Goal: Task Accomplishment & Management: Use online tool/utility

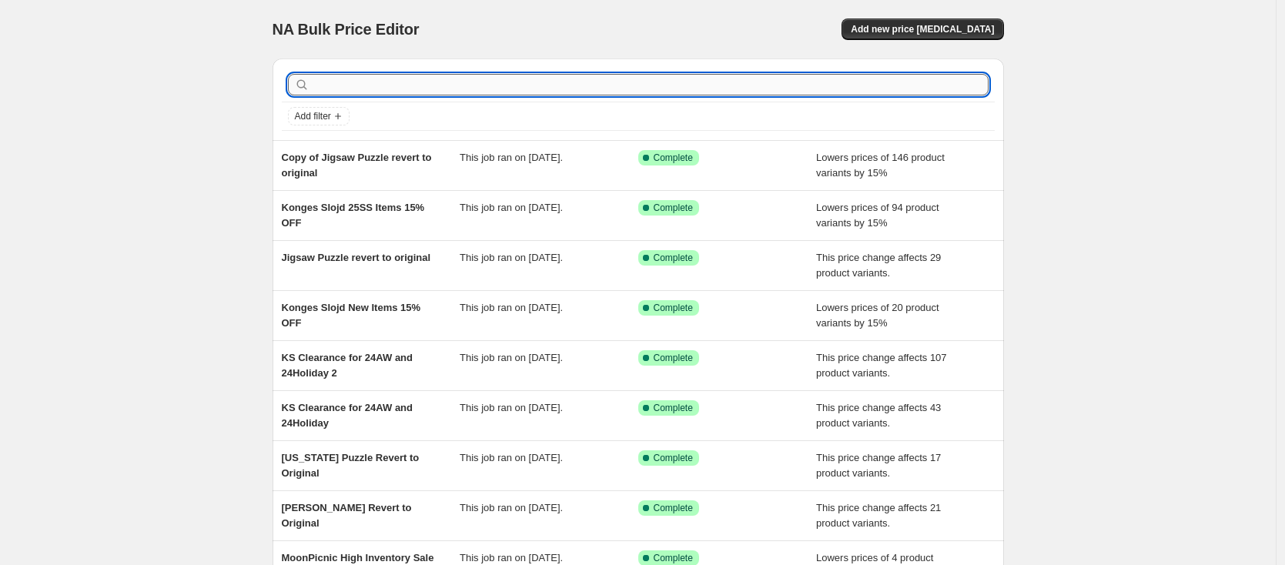
click at [408, 80] on input "text" at bounding box center [651, 85] width 676 height 22
click at [925, 30] on span "Add new price change job" at bounding box center [922, 29] width 143 height 12
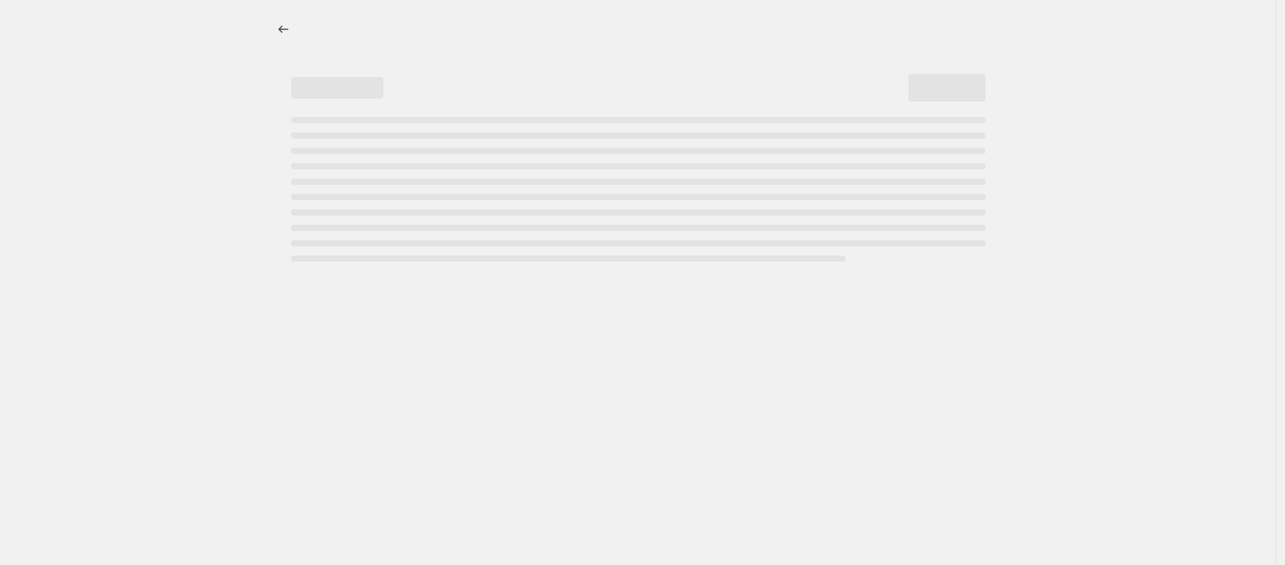
select select "percentage"
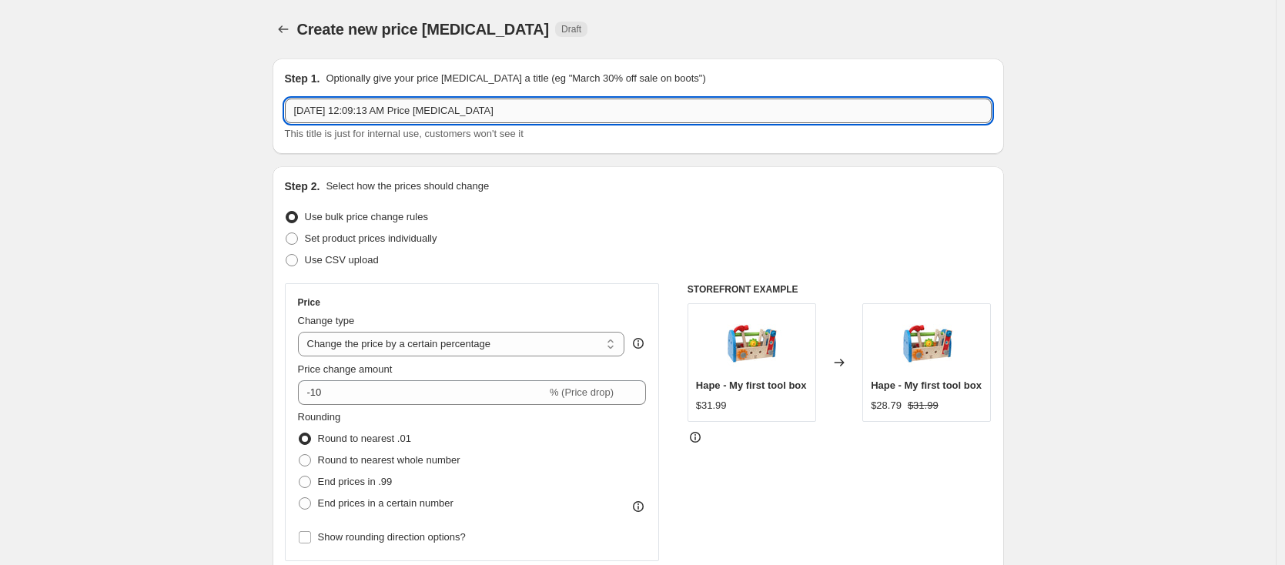
click at [378, 107] on input "Aug 28, 2025, 12:09:13 AM Price change job" at bounding box center [638, 111] width 707 height 25
type input "BeginAgain and Goober to original price"
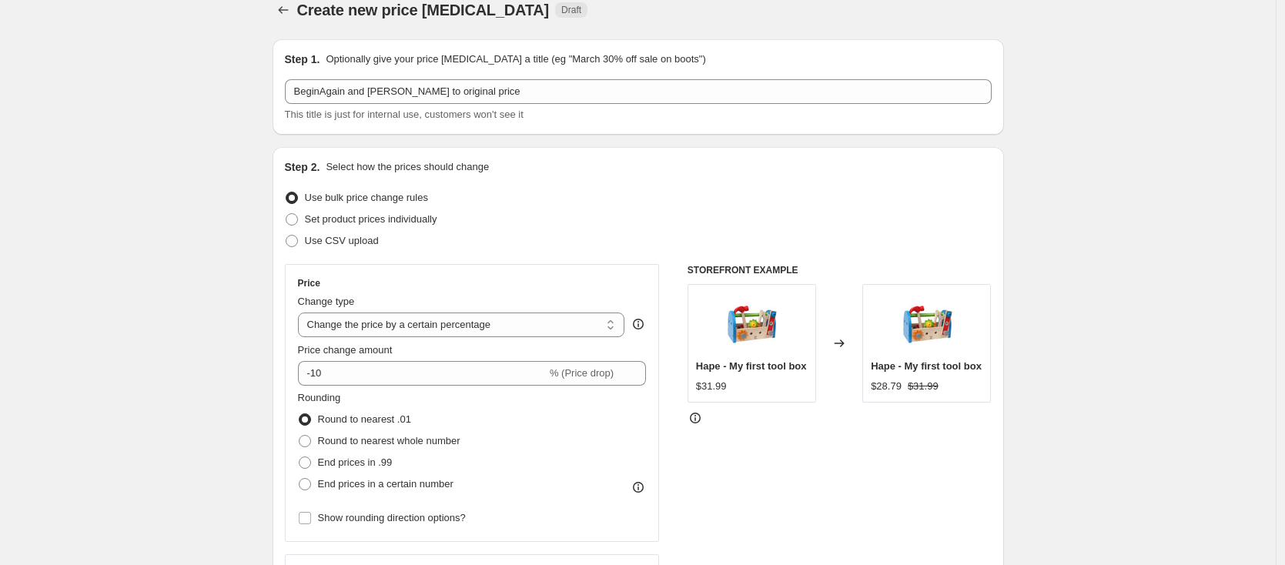
scroll to position [29, 0]
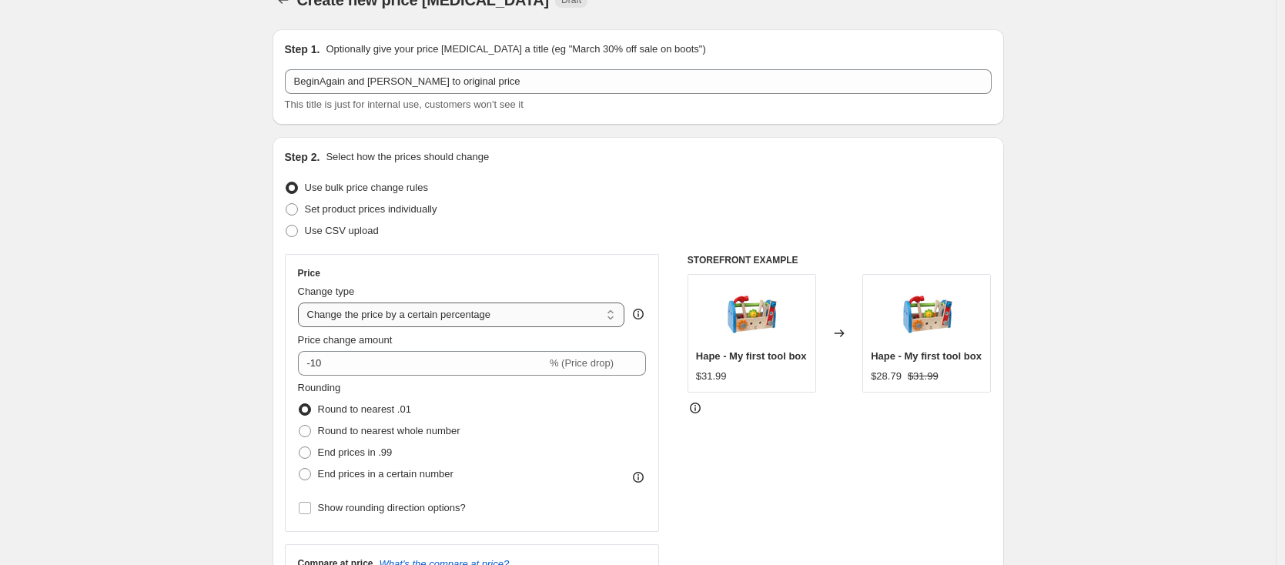
click at [541, 311] on select "Change the price to a certain amount Change the price by a certain amount Chang…" at bounding box center [461, 315] width 327 height 25
select select "ecap"
click at [302, 303] on select "Change the price to a certain amount Change the price by a certain amount Chang…" at bounding box center [461, 315] width 327 height 25
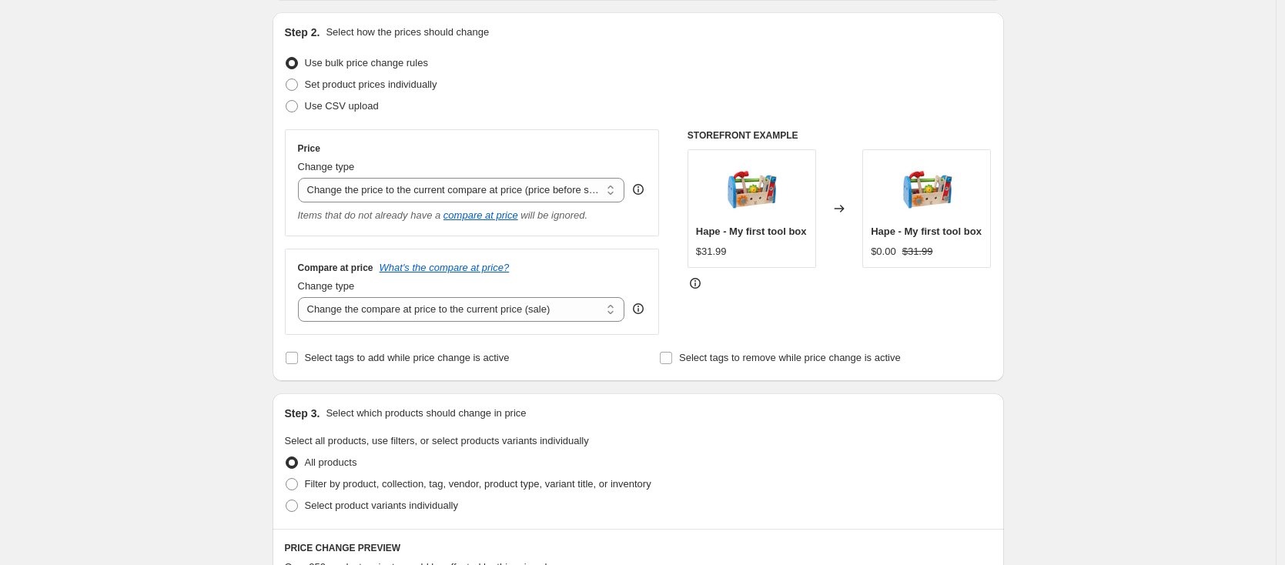
scroll to position [96, 0]
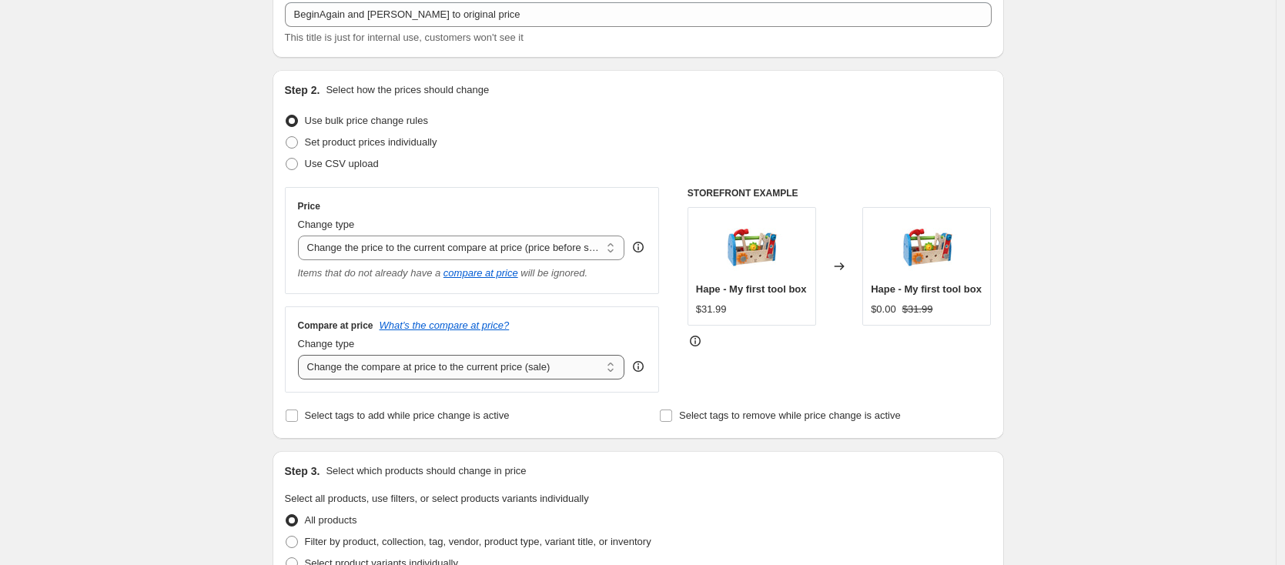
click at [425, 369] on select "Change the compare at price to the current price (sale) Change the compare at p…" at bounding box center [461, 367] width 327 height 25
select select "to"
click at [302, 355] on select "Change the compare at price to the current price (sale) Change the compare at p…" at bounding box center [461, 367] width 327 height 25
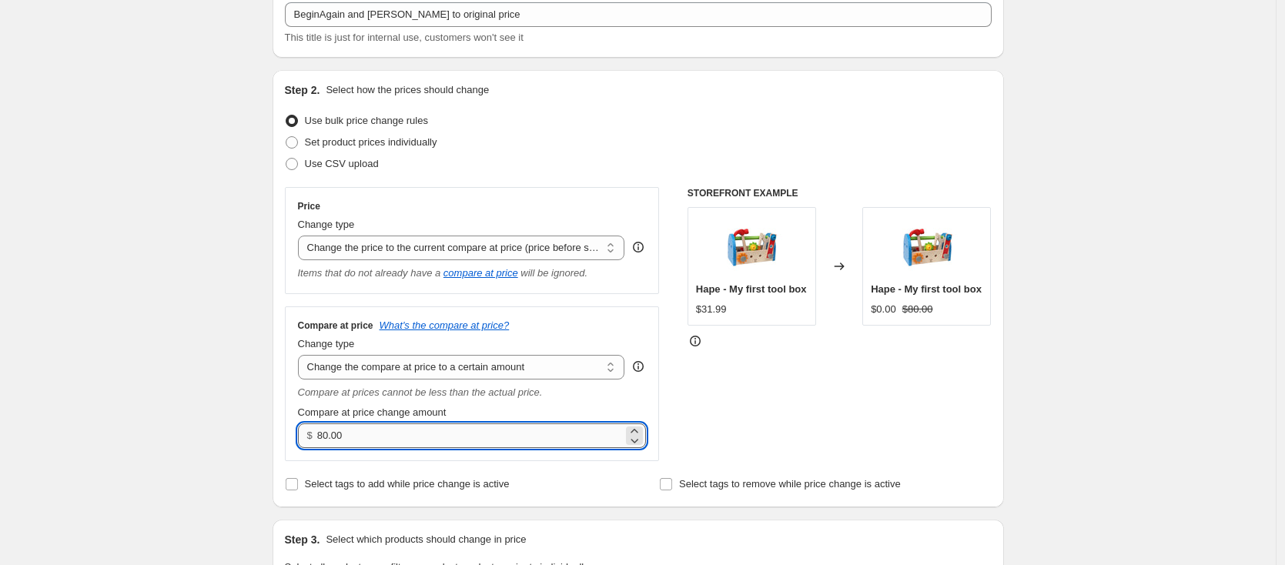
click at [503, 437] on input "80.00" at bounding box center [470, 436] width 306 height 25
type input "0.00"
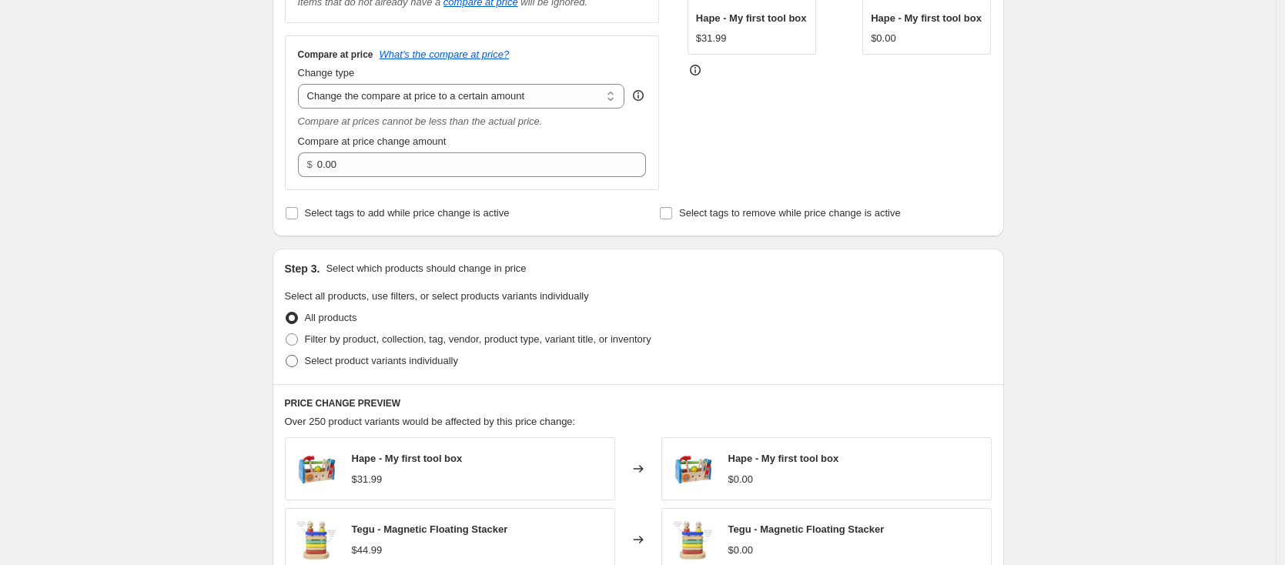
scroll to position [506, 0]
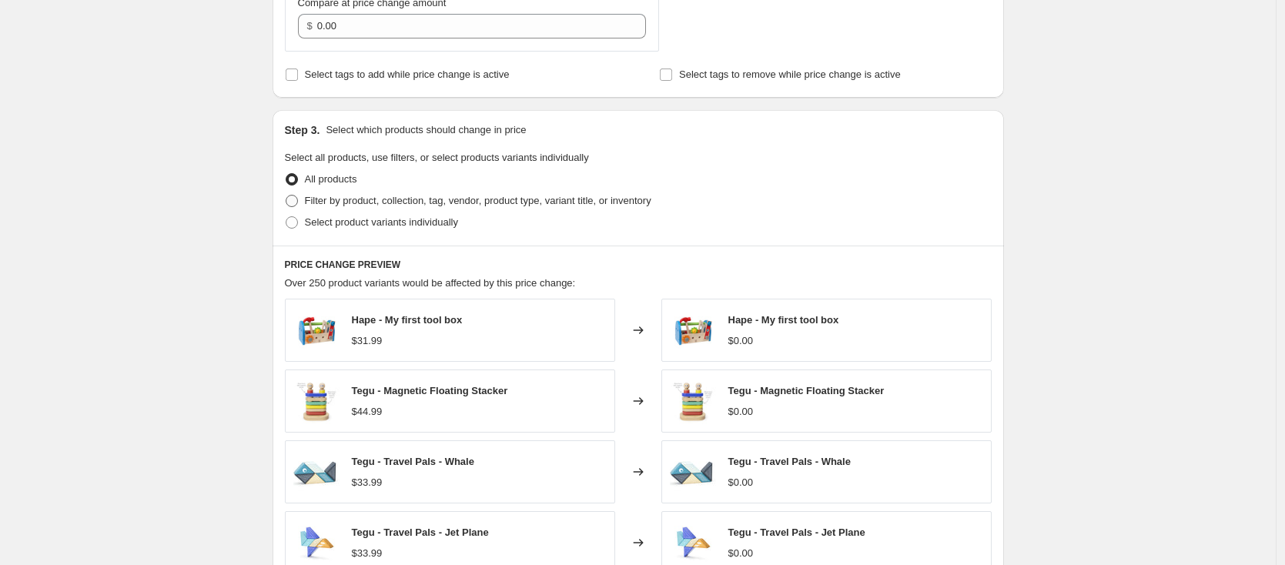
click at [428, 200] on span "Filter by product, collection, tag, vendor, product type, variant title, or inv…" at bounding box center [478, 201] width 347 height 12
click at [286, 196] on input "Filter by product, collection, tag, vendor, product type, variant title, or inv…" at bounding box center [286, 195] width 1 height 1
radio input "true"
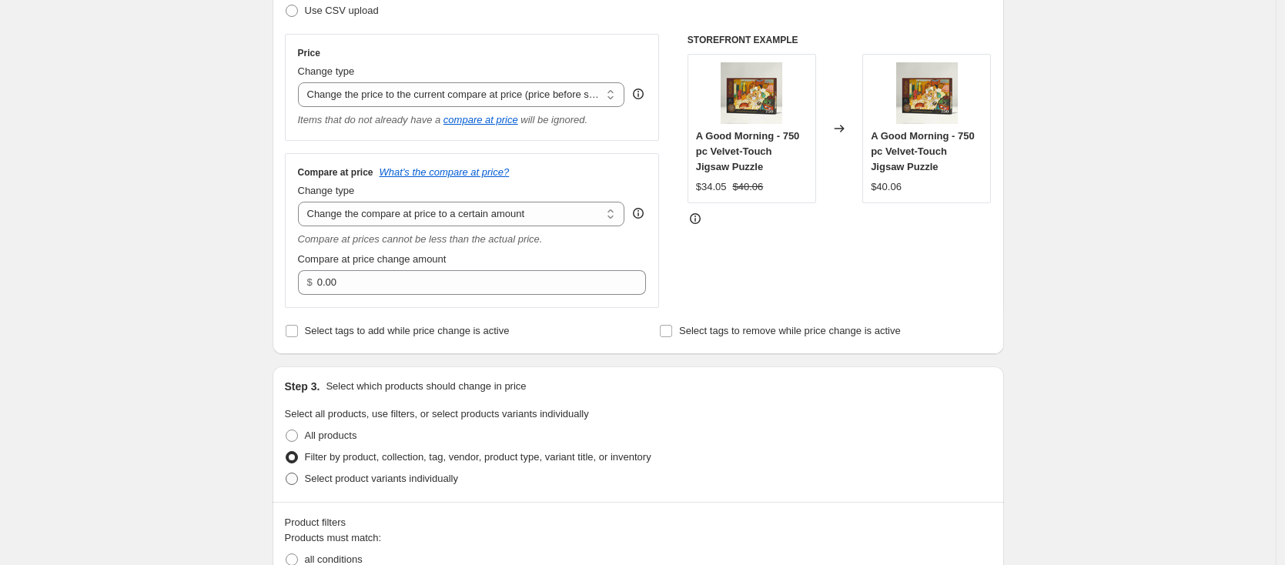
scroll to position [475, 0]
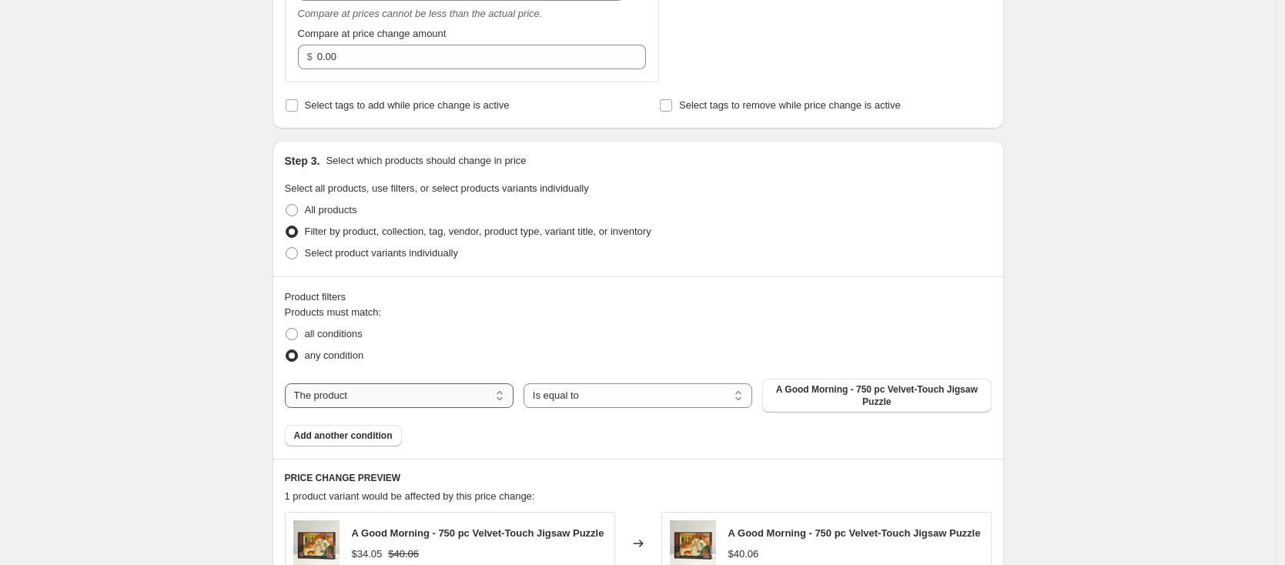
click at [457, 394] on select "The product The product's collection The product's tag The product's vendor The…" at bounding box center [399, 396] width 229 height 25
select select "vendor"
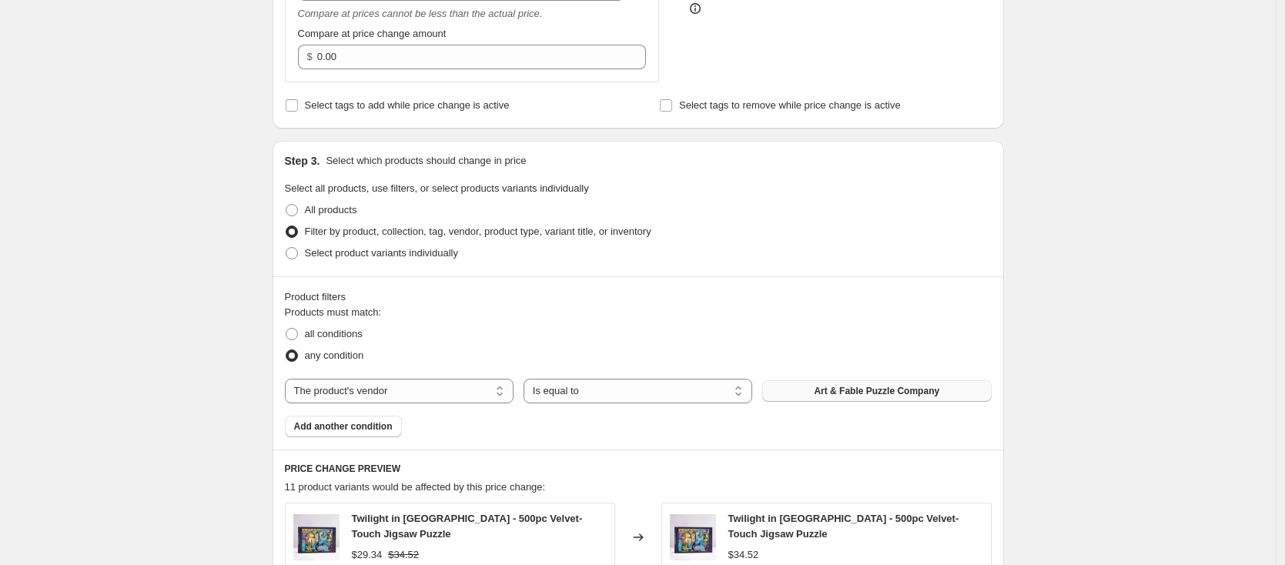
click at [834, 396] on span "Art & Fable Puzzle Company" at bounding box center [877, 391] width 126 height 12
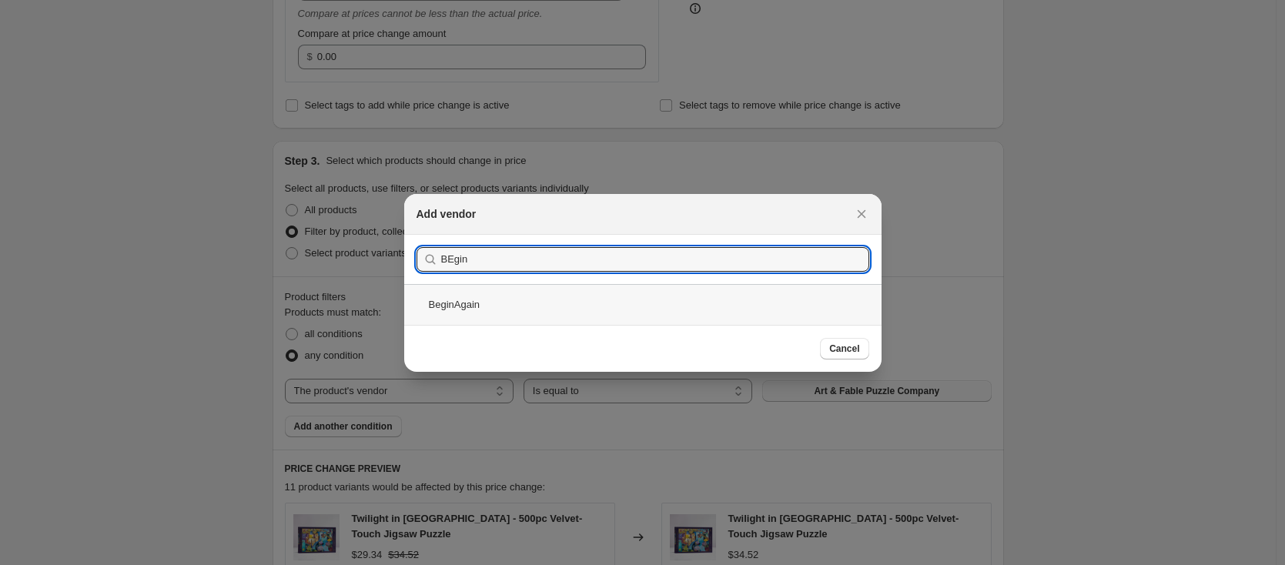
type input "BEgin"
click at [541, 313] on div "BeginAgain" at bounding box center [642, 304] width 477 height 41
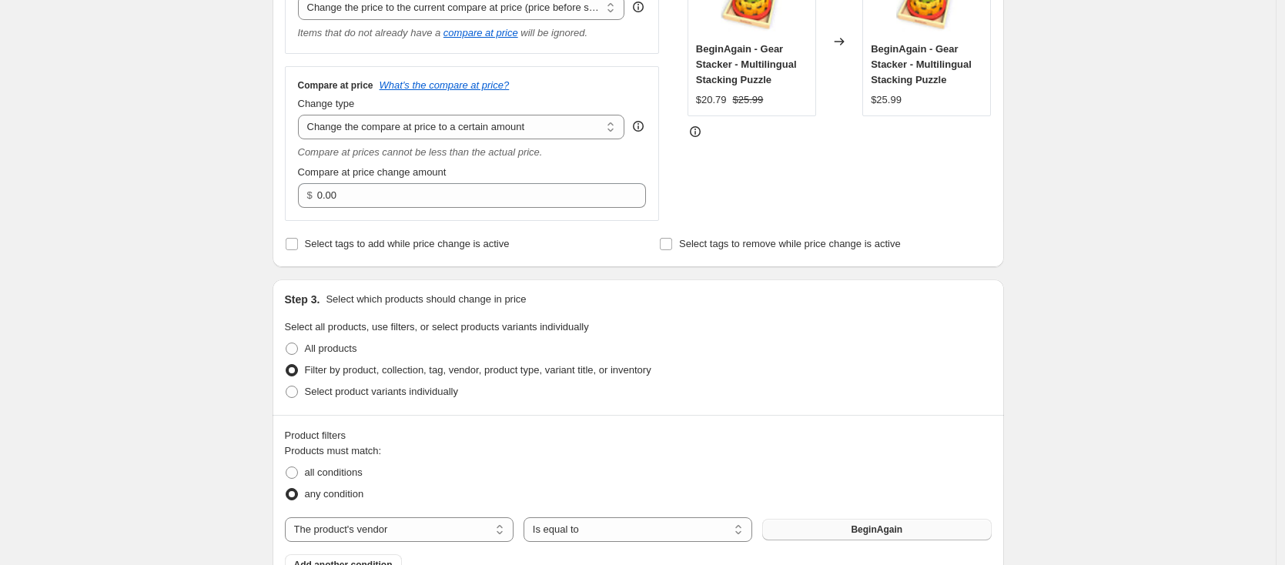
scroll to position [487, 0]
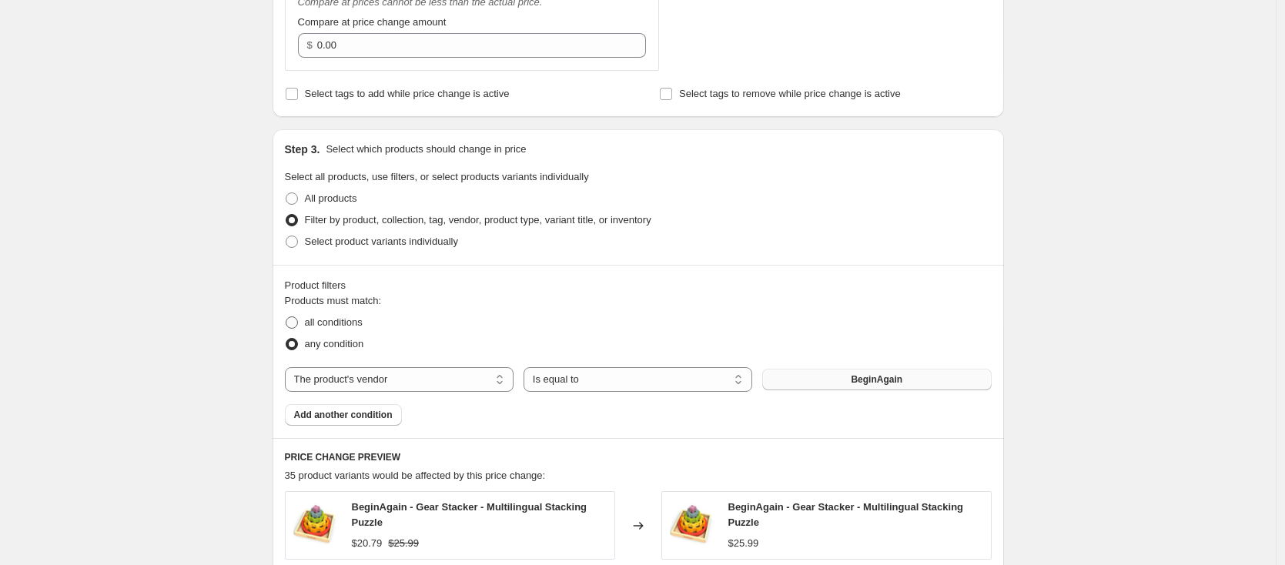
click at [340, 330] on span "all conditions" at bounding box center [334, 322] width 58 height 15
click at [286, 317] on input "all conditions" at bounding box center [286, 317] width 1 height 1
radio input "true"
click at [380, 417] on span "Add another condition" at bounding box center [343, 415] width 99 height 12
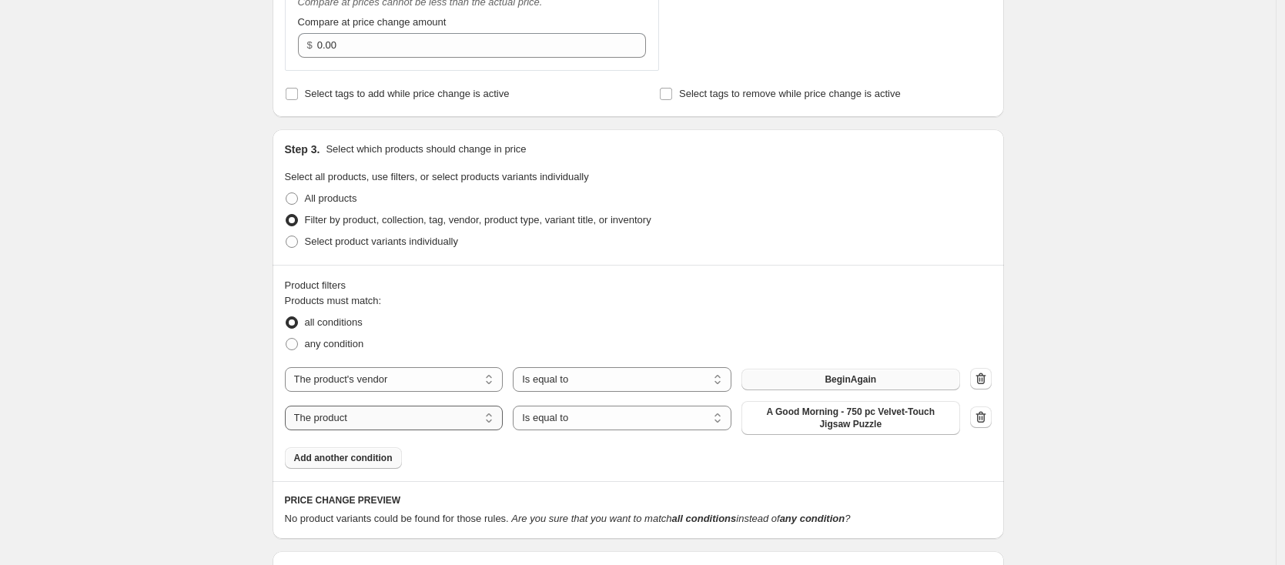
click at [435, 415] on select "The product The product's collection The product's tag The product's vendor The…" at bounding box center [394, 418] width 219 height 25
select select "collection"
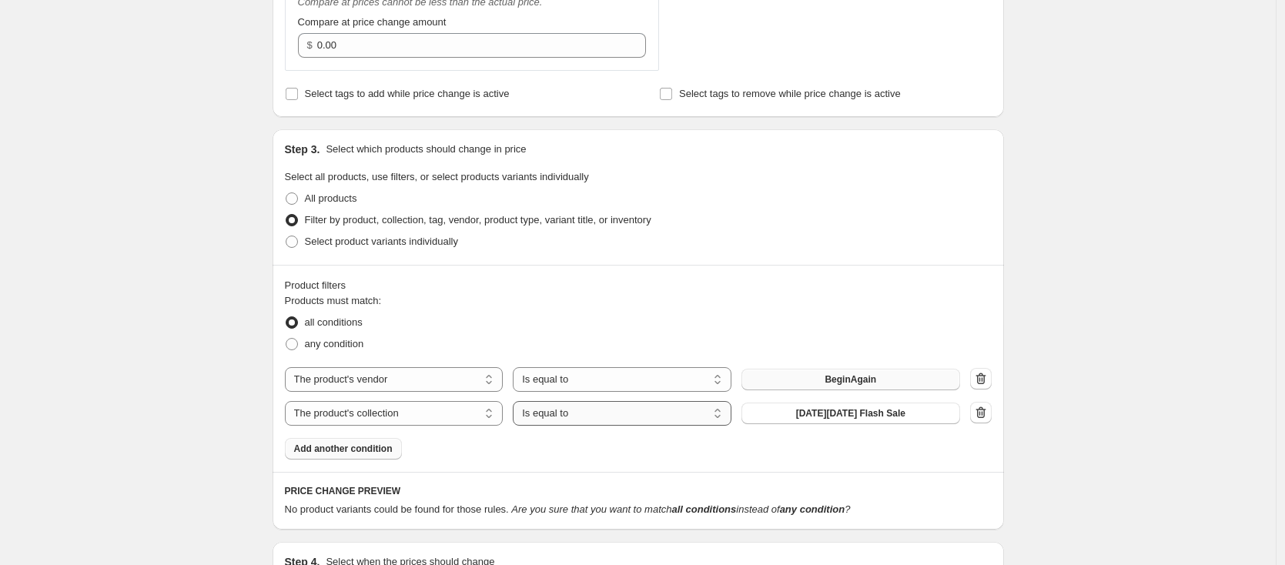
click at [648, 414] on select "Is equal to Is not equal to" at bounding box center [622, 413] width 219 height 25
select select "not_equal"
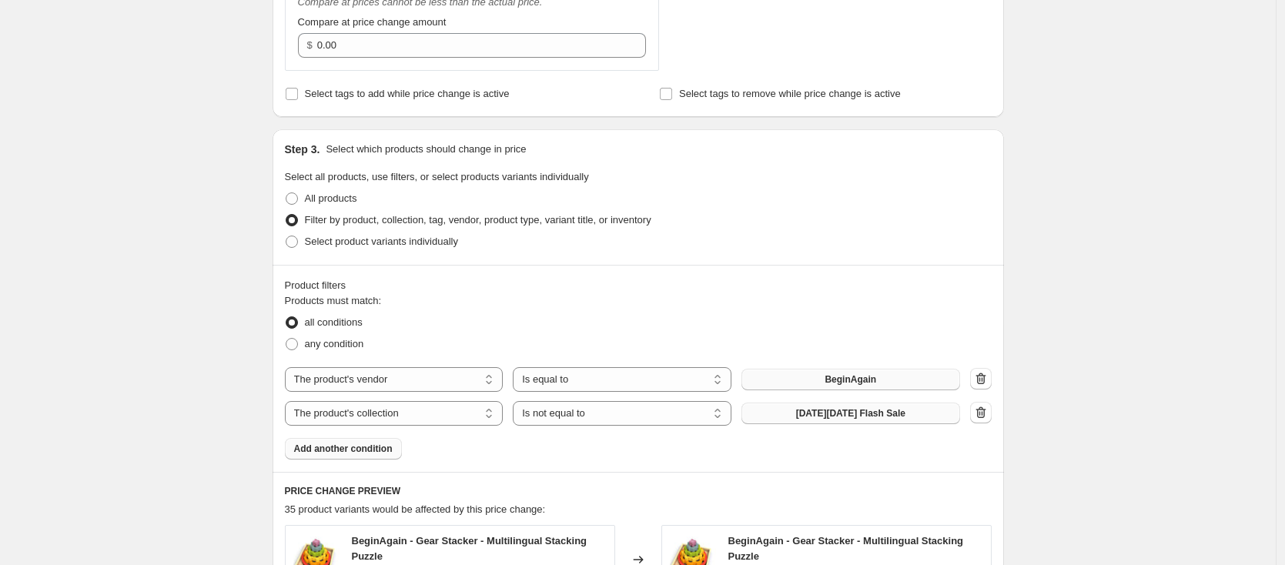
click at [849, 417] on span "Black Friday Flash Sale" at bounding box center [850, 413] width 109 height 12
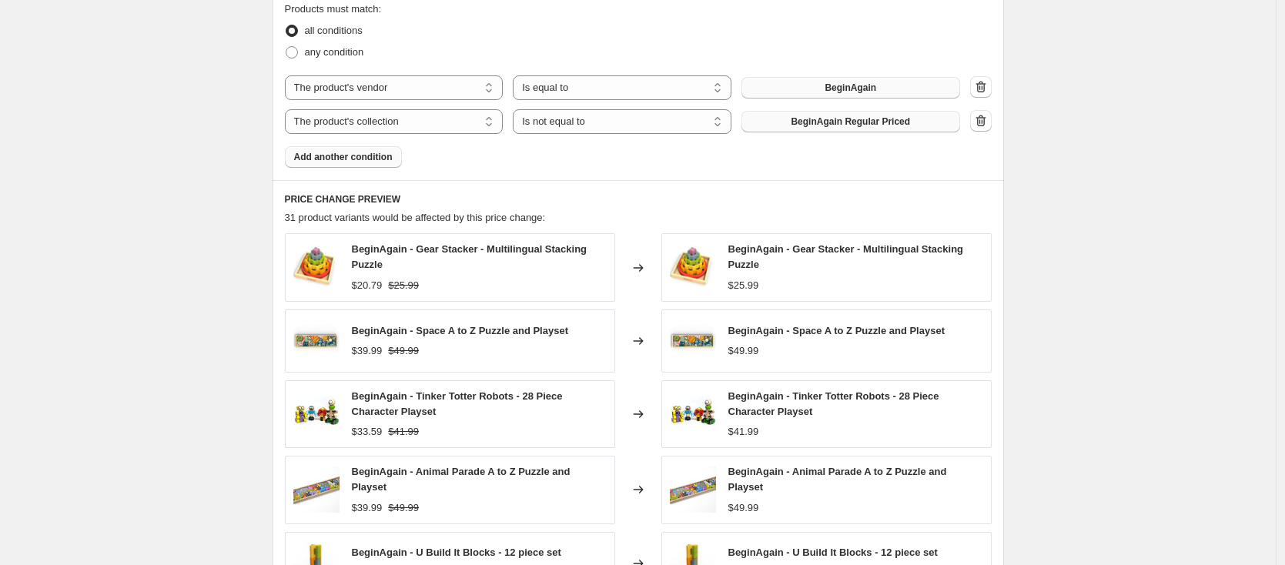
scroll to position [1000, 0]
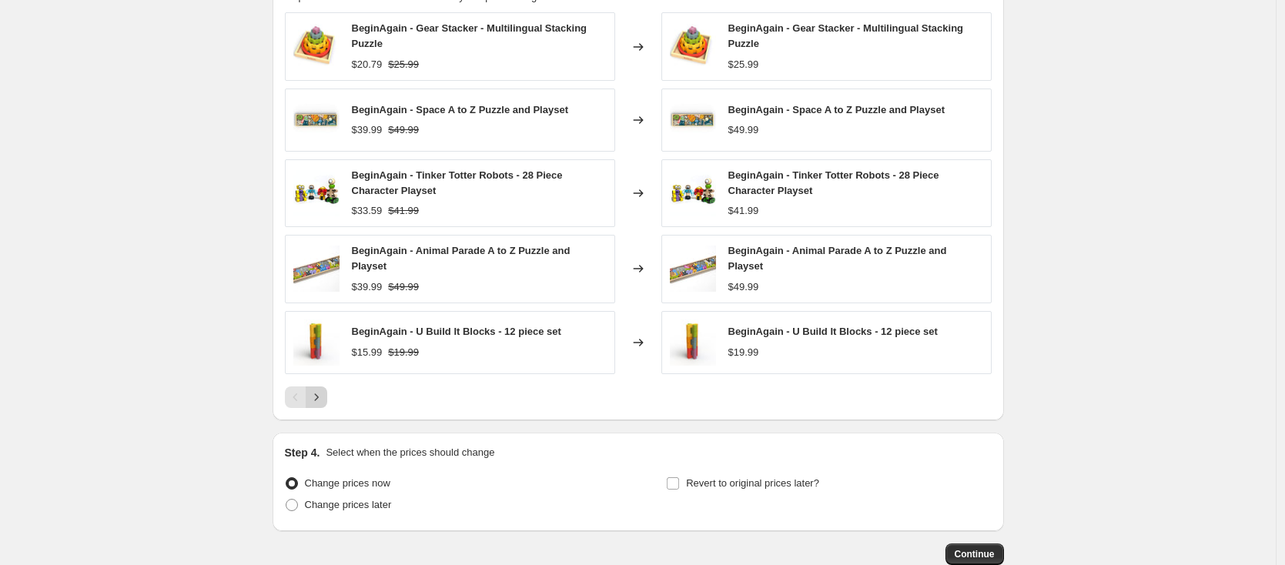
click at [324, 397] on icon "Next" at bounding box center [316, 397] width 15 height 15
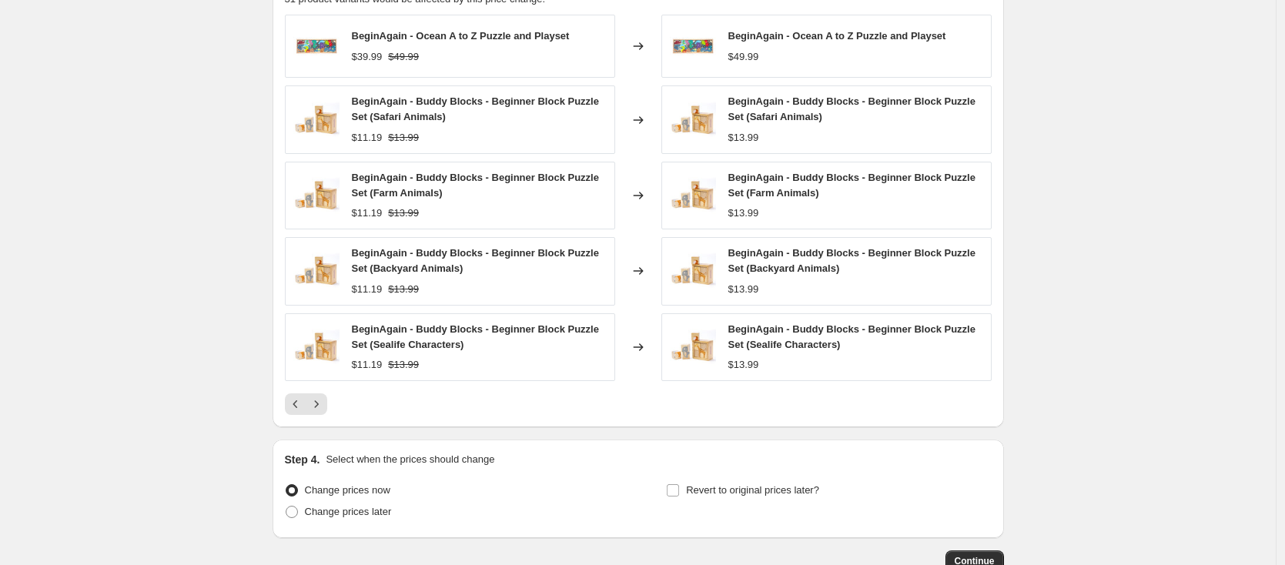
scroll to position [997, 0]
click at [318, 404] on icon "Next" at bounding box center [316, 404] width 4 height 7
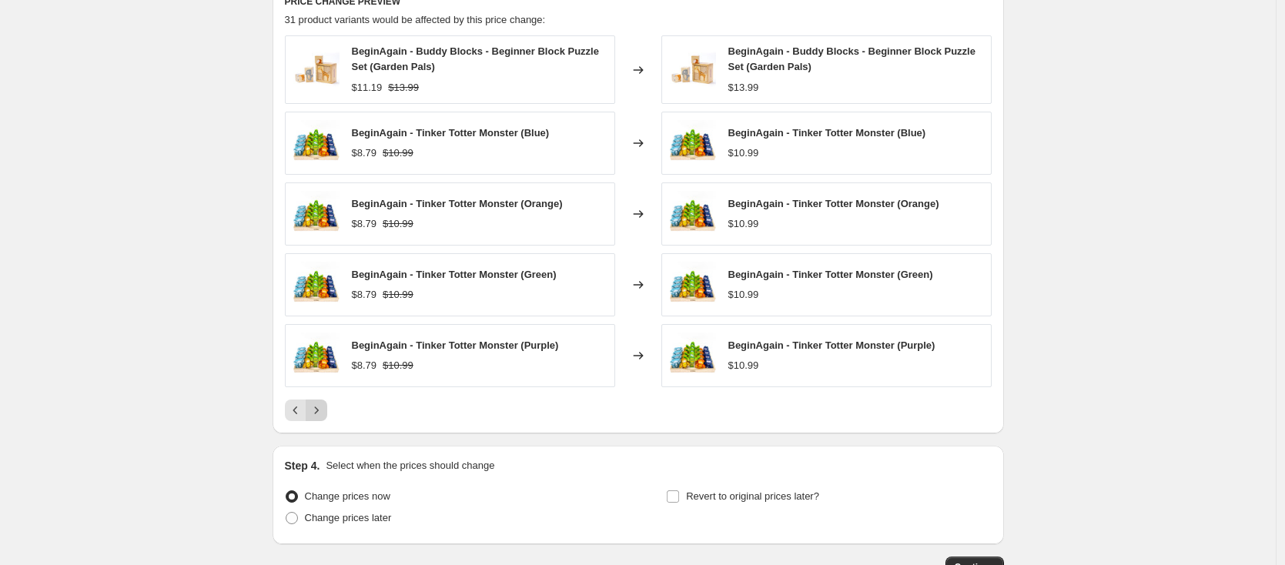
scroll to position [973, 0]
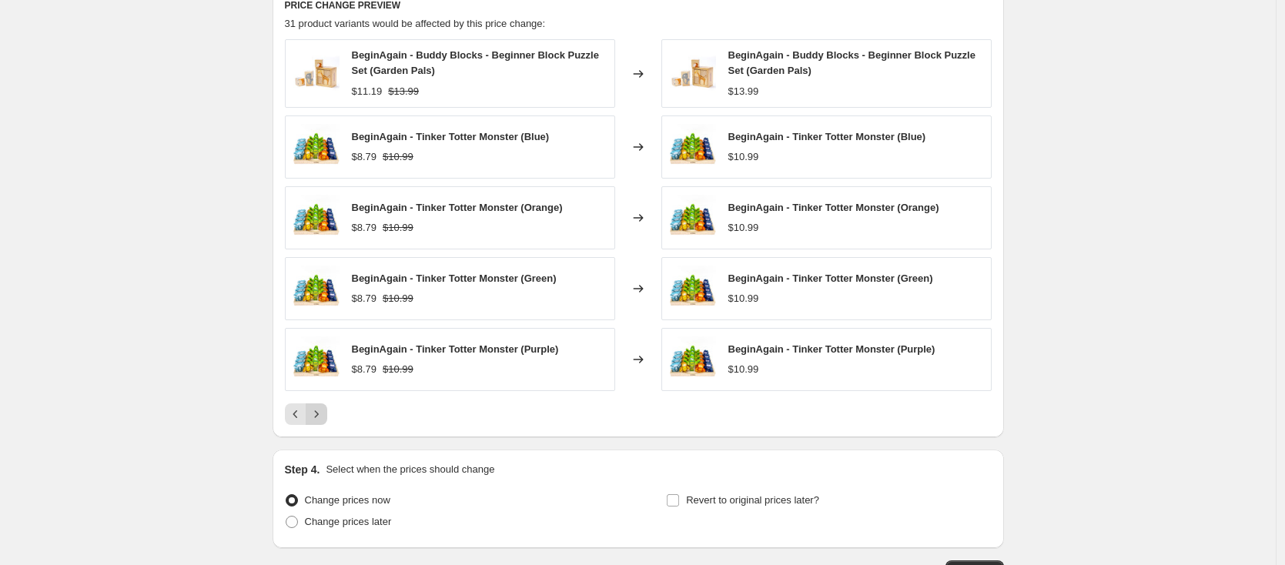
click at [324, 416] on icon "Next" at bounding box center [316, 414] width 15 height 15
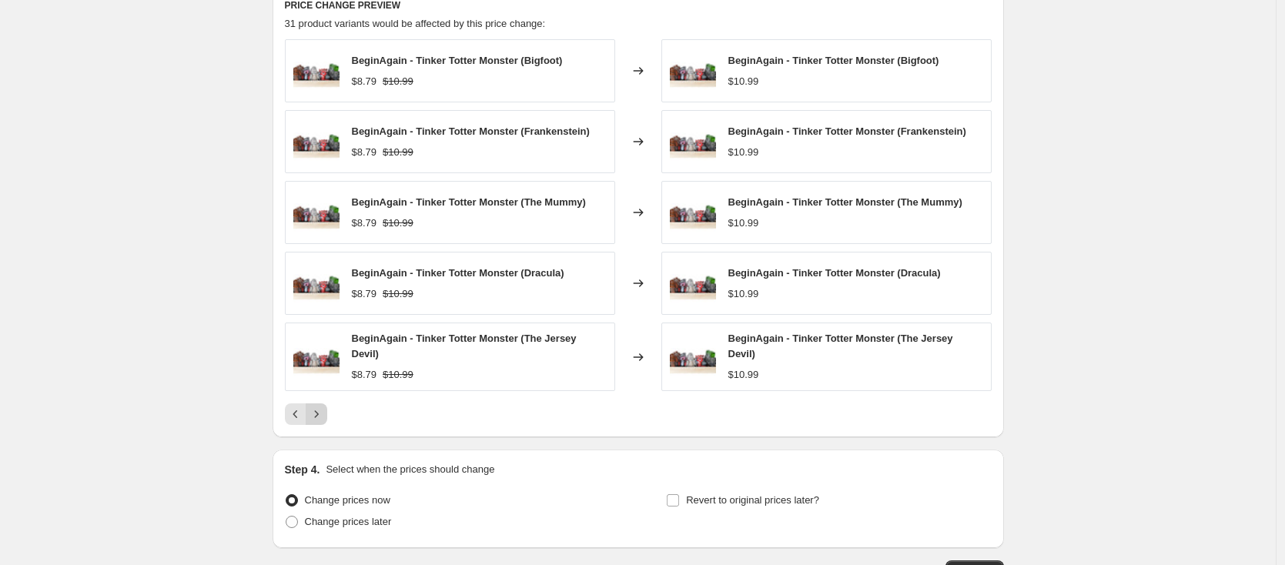
click at [324, 416] on icon "Next" at bounding box center [316, 414] width 15 height 15
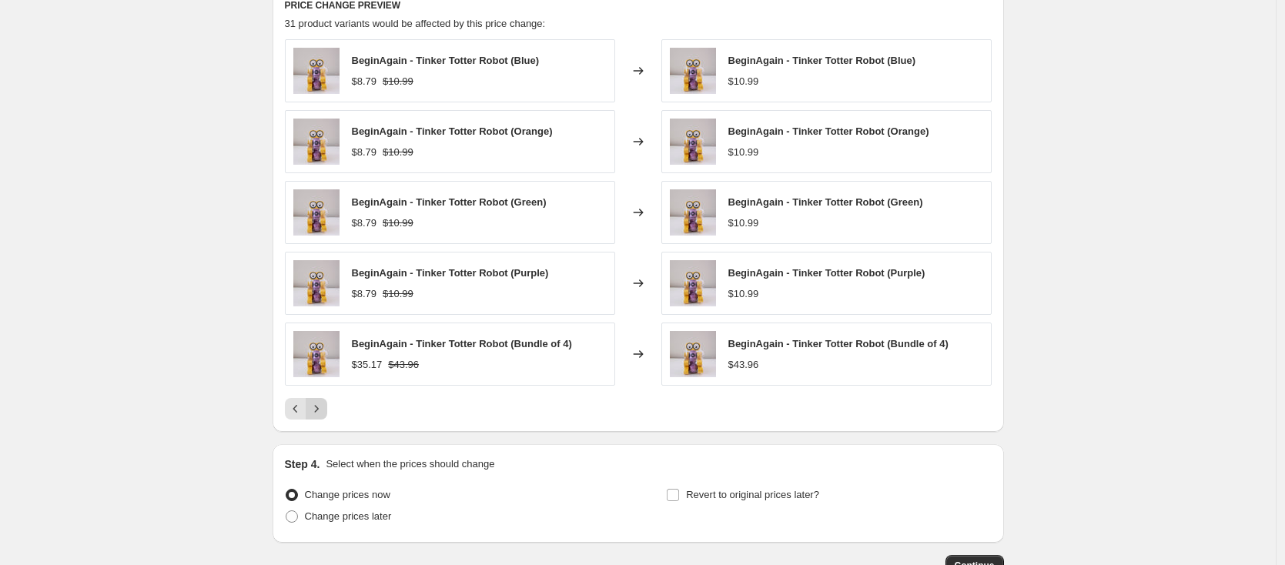
click at [324, 416] on icon "Next" at bounding box center [316, 408] width 15 height 15
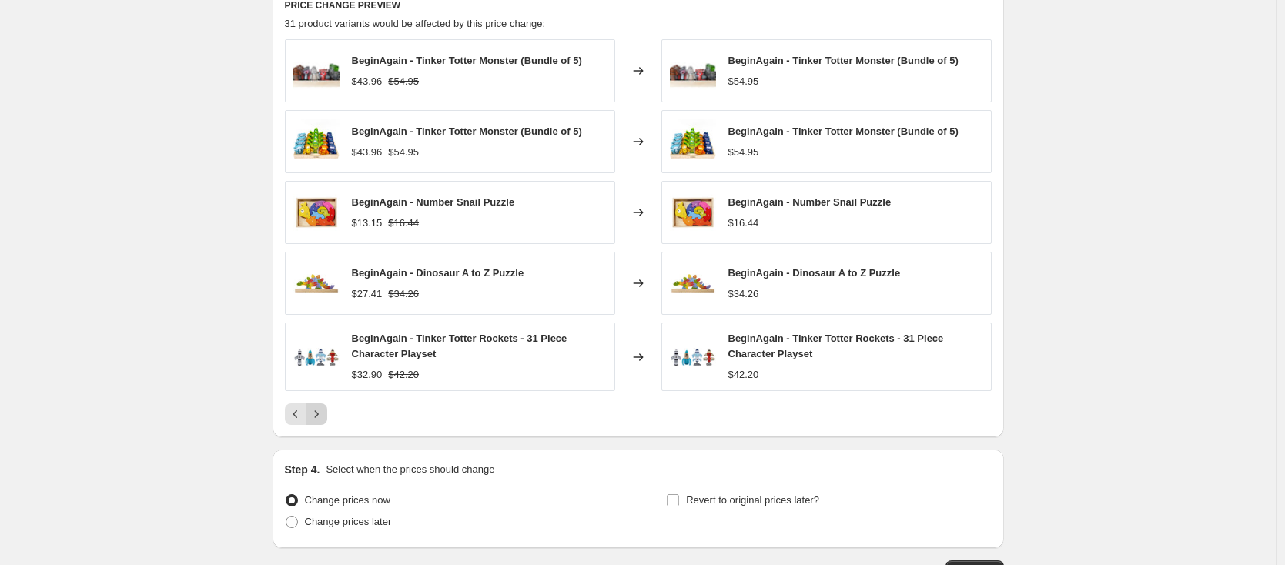
click at [324, 412] on icon "Next" at bounding box center [316, 414] width 15 height 15
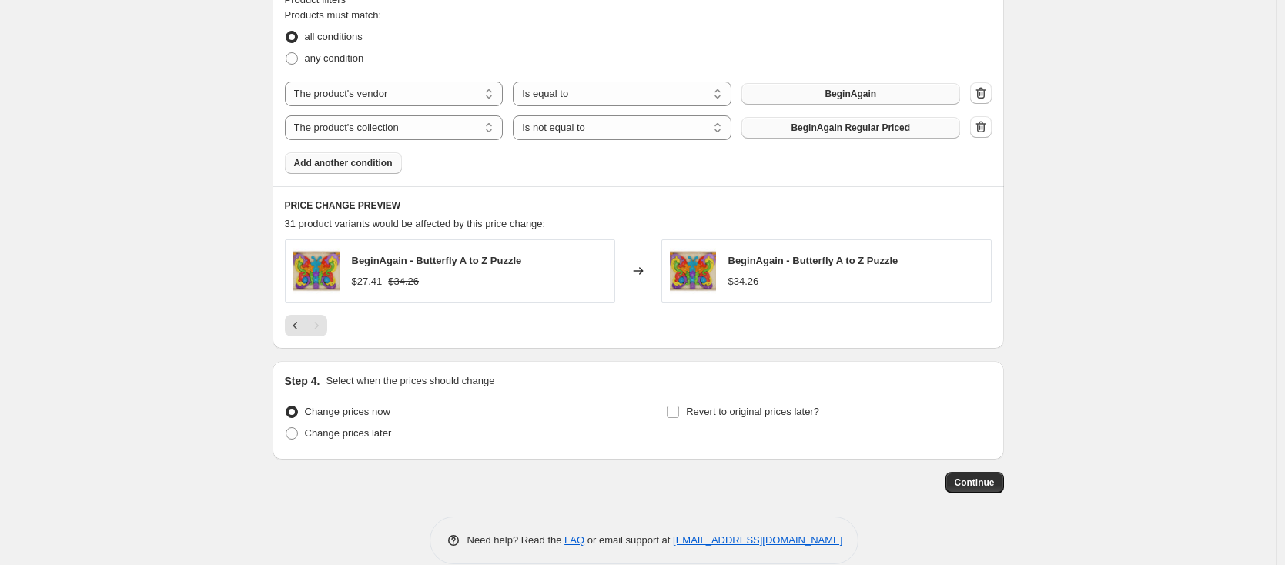
scroll to position [761, 0]
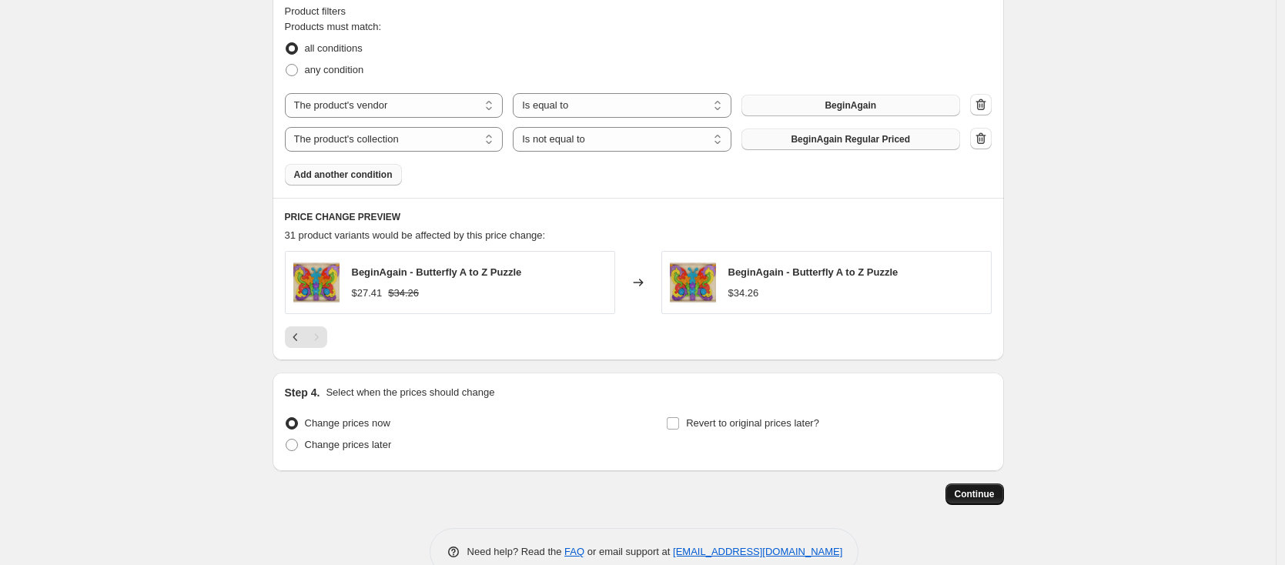
click at [977, 496] on span "Continue" at bounding box center [975, 494] width 40 height 12
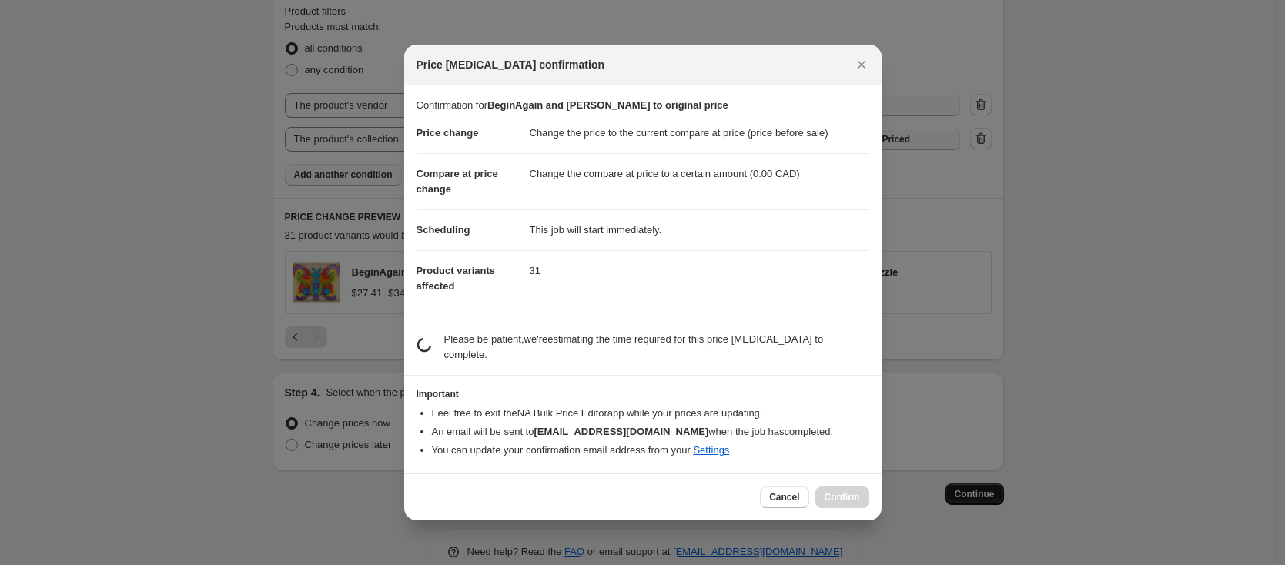
scroll to position [0, 0]
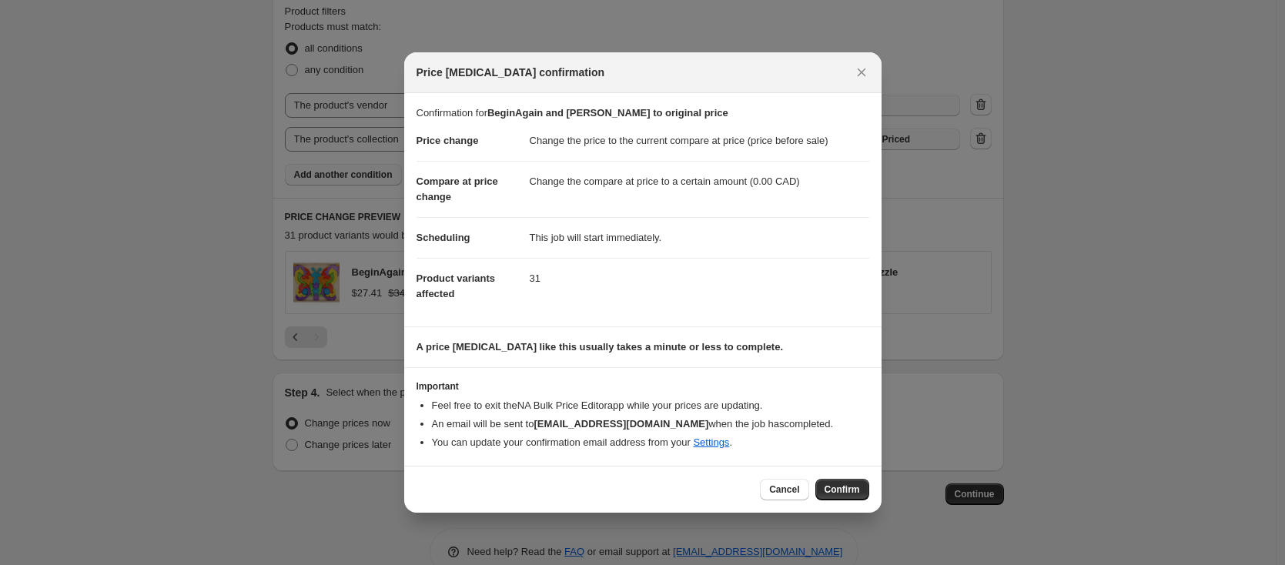
click at [828, 487] on span "Confirm" at bounding box center [842, 490] width 35 height 12
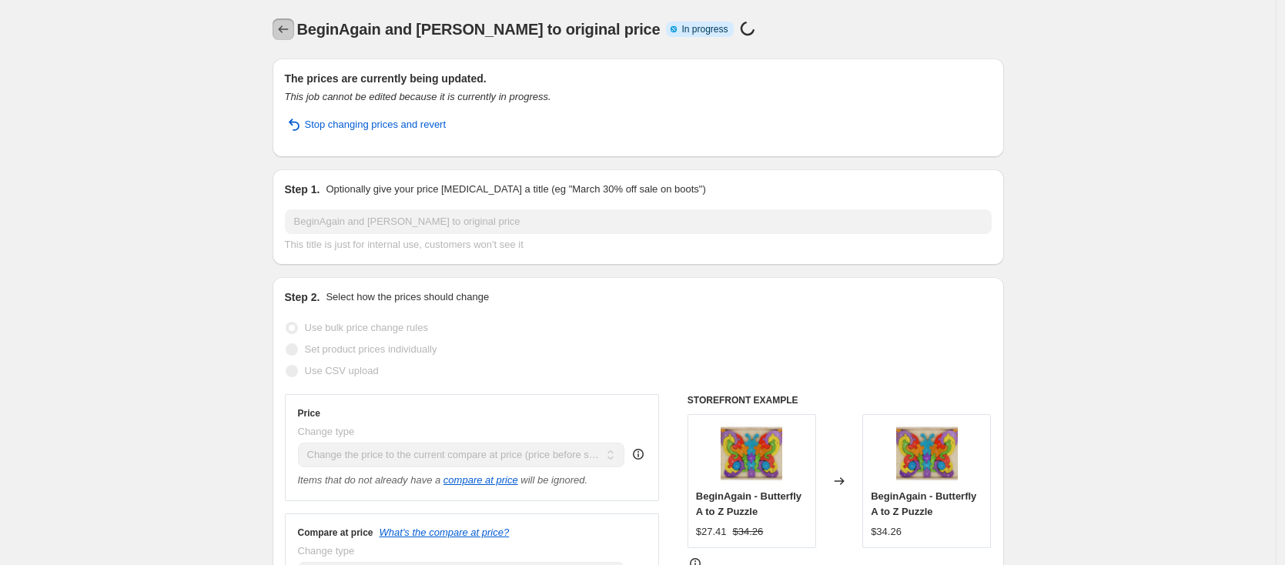
click at [291, 24] on icon "Price change jobs" at bounding box center [283, 29] width 15 height 15
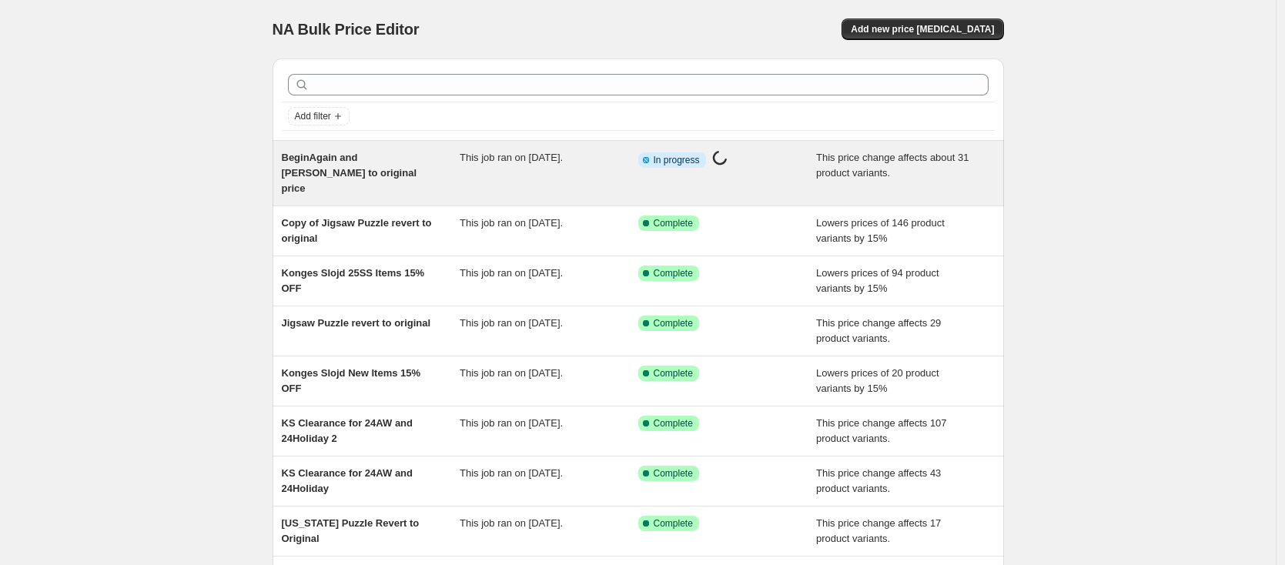
click at [416, 153] on div "BeginAgain and Goober to original price" at bounding box center [371, 173] width 179 height 46
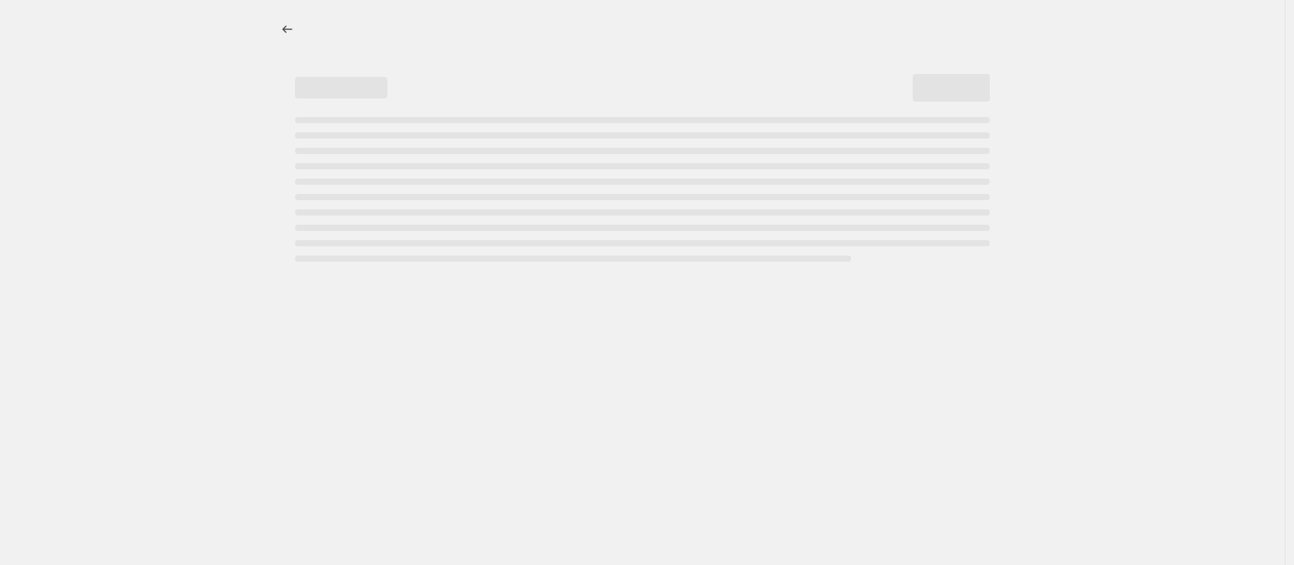
select select "ecap"
select select "to"
select select "vendor"
select select "collection"
select select "not_equal"
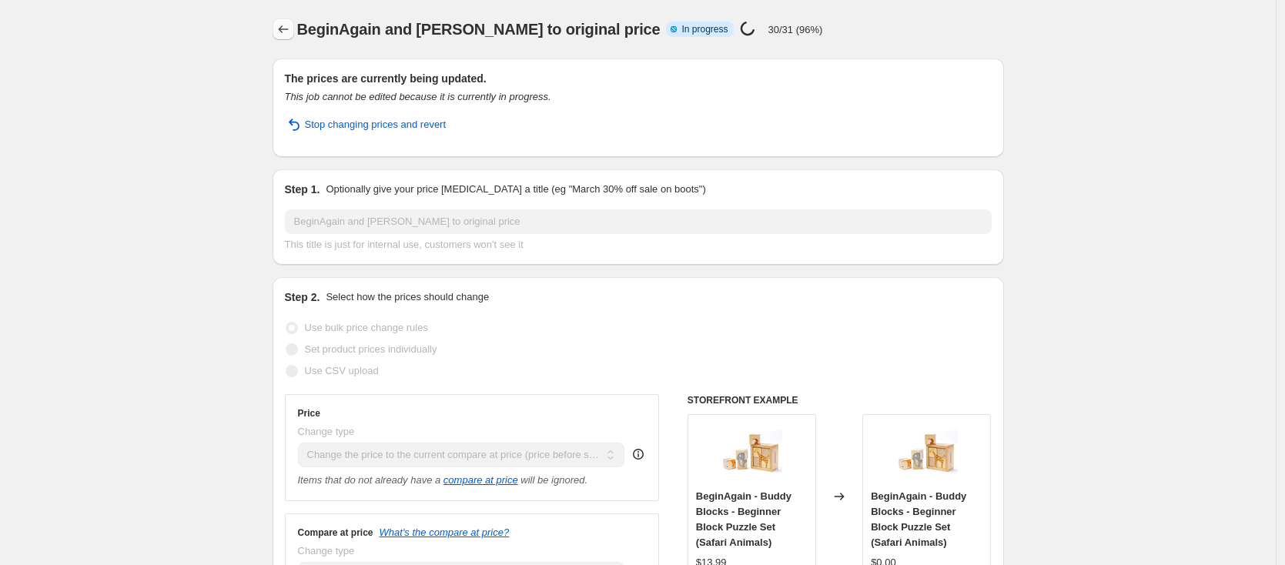
click at [280, 31] on icon "Price change jobs" at bounding box center [283, 29] width 15 height 15
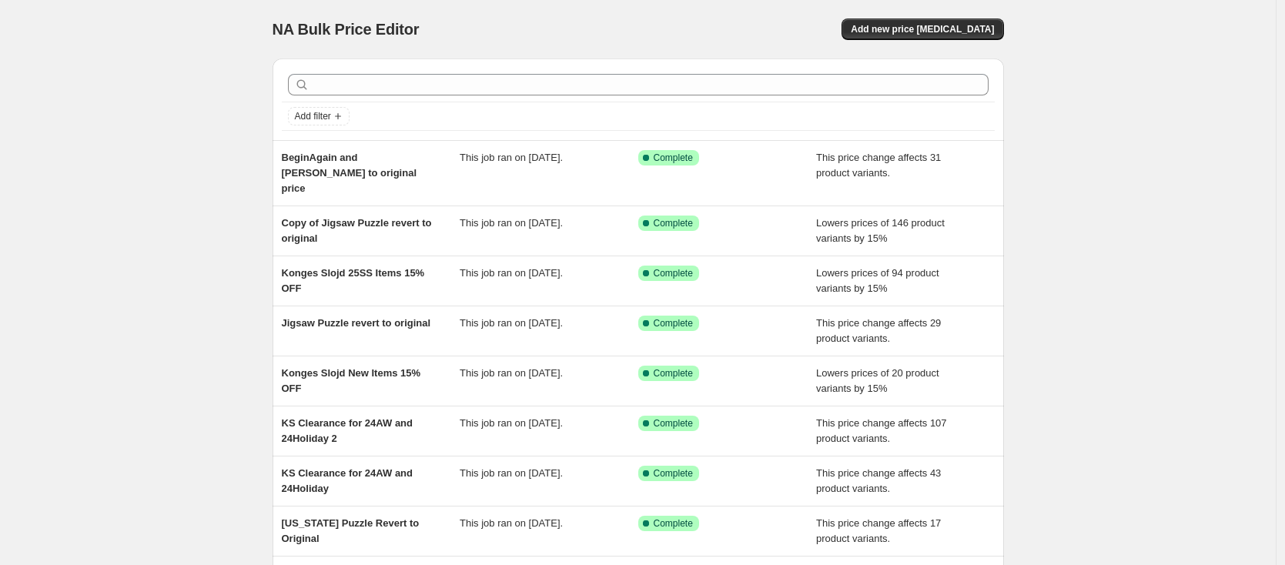
click at [96, 117] on div "NA Bulk Price Editor. This page is ready NA Bulk Price Editor Add new price cha…" at bounding box center [638, 404] width 1276 height 809
